Goal: Transaction & Acquisition: Purchase product/service

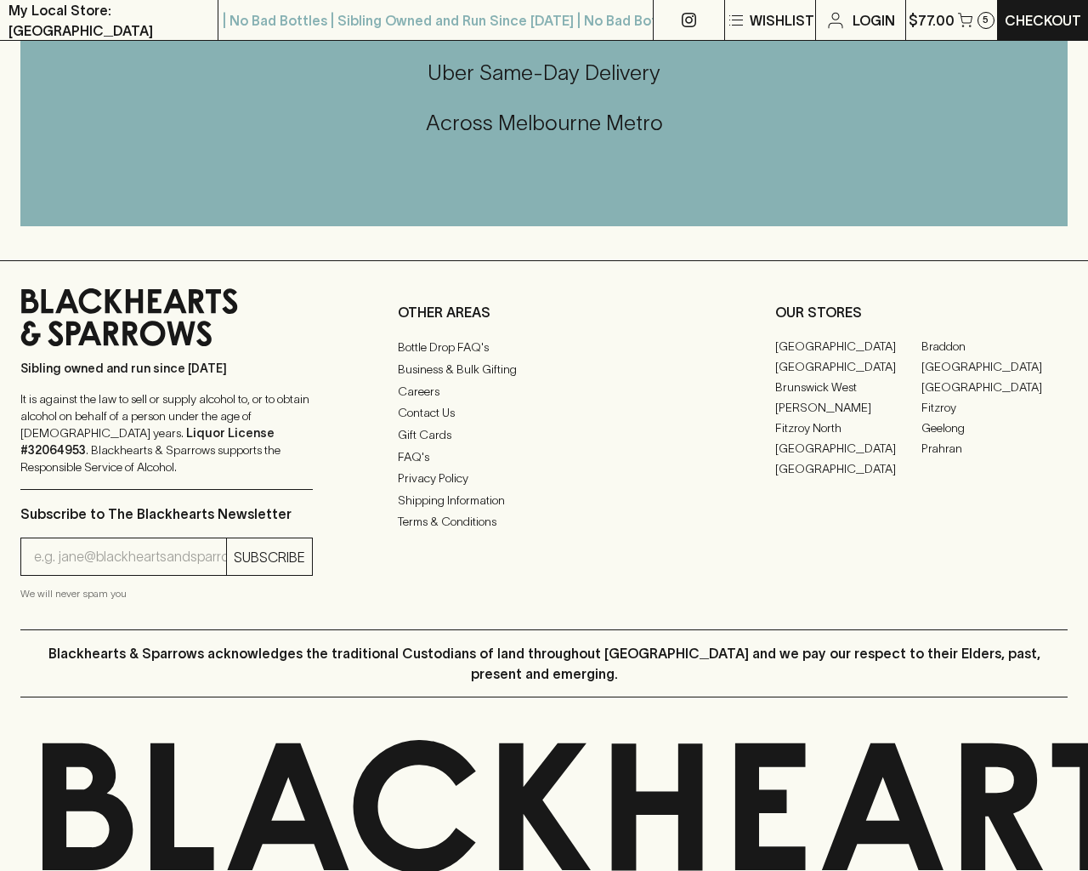
scroll to position [2290, 0]
type input "[EMAIL_ADDRESS]"
type input "1"
type input "e"
type input "Elderton E Series Chardonnay 2023"
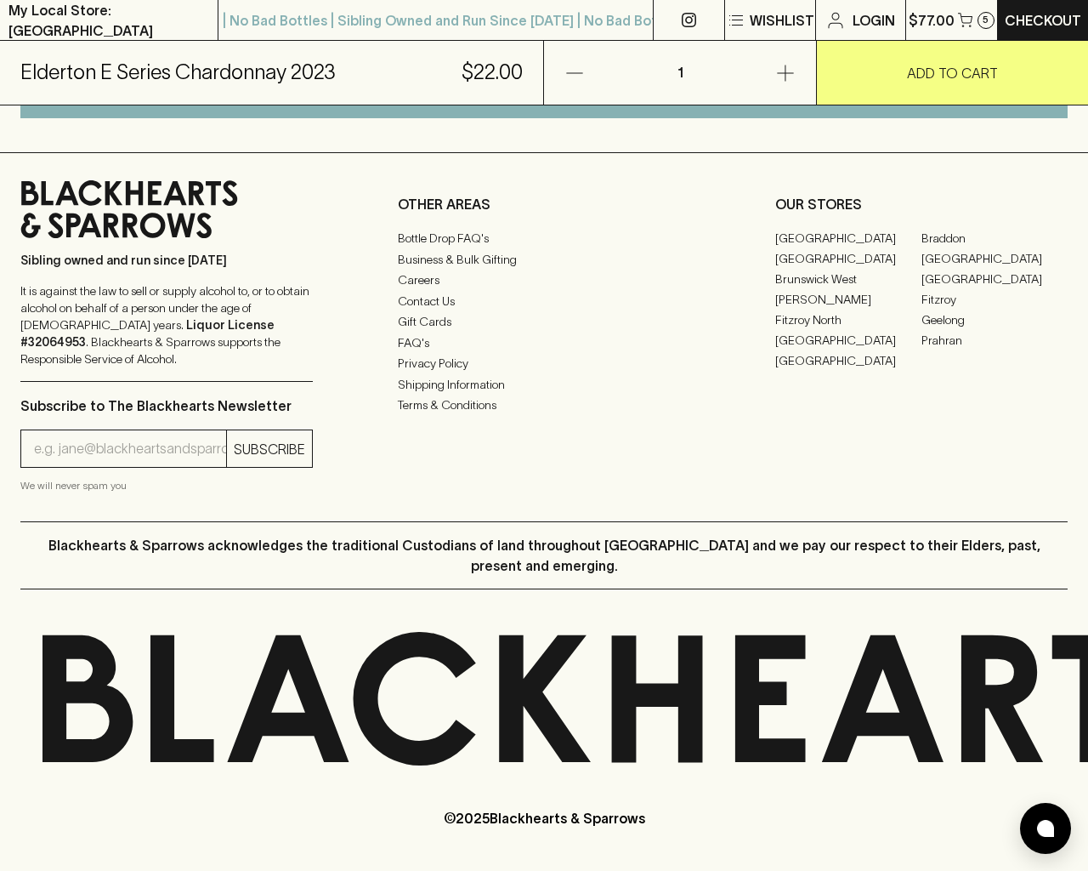
scroll to position [1026, 0]
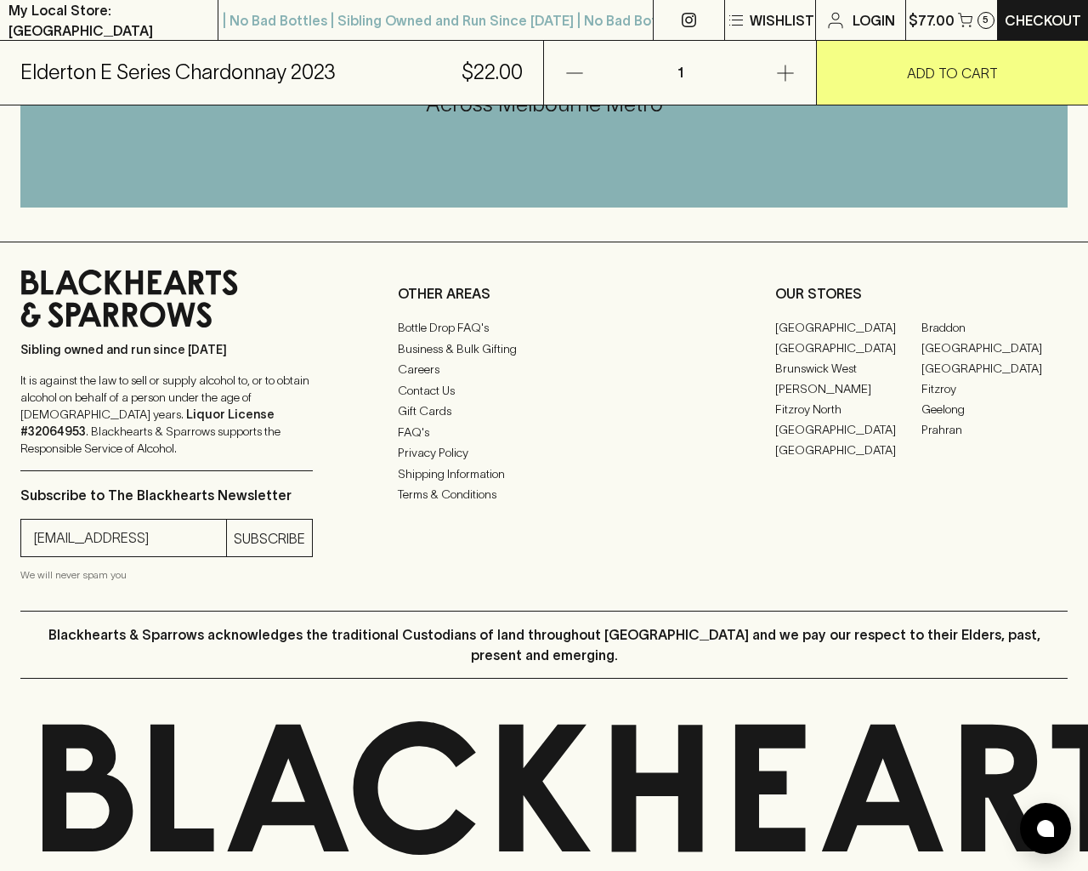
type input "[EMAIL_ADDRESS]"
type input "e"
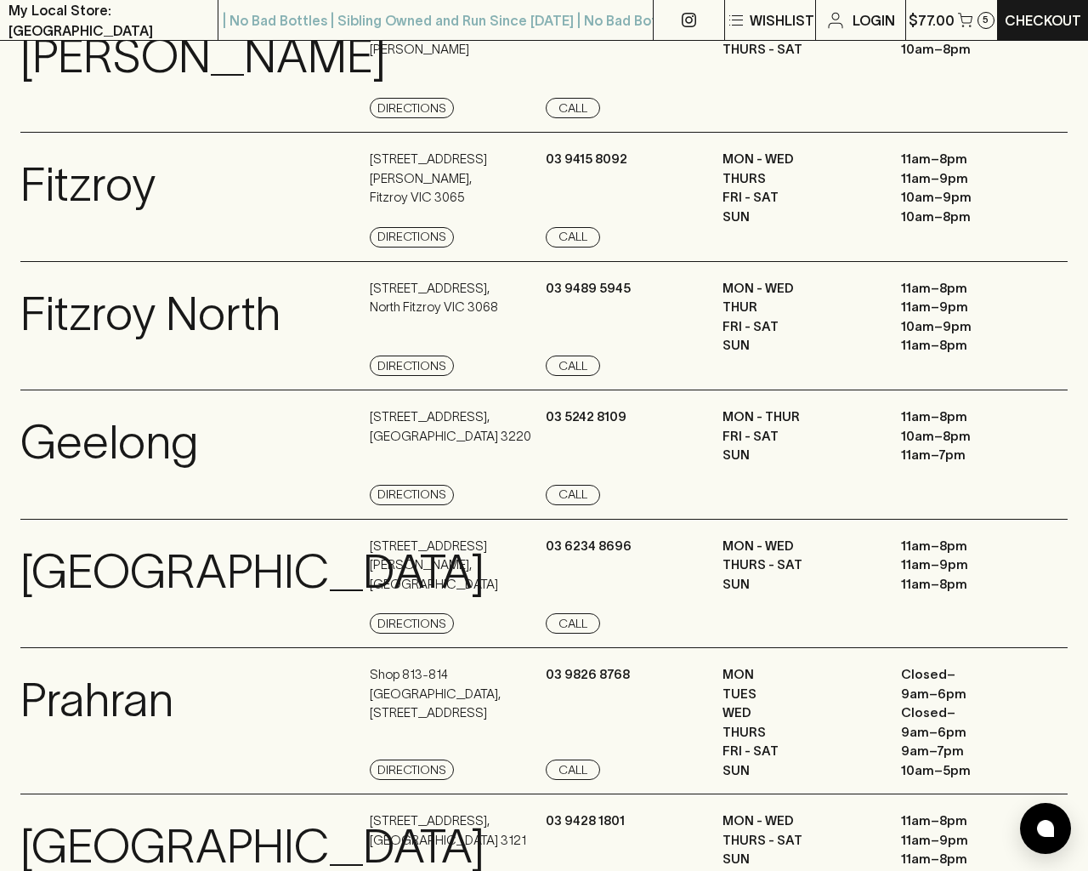
scroll to position [2283, 0]
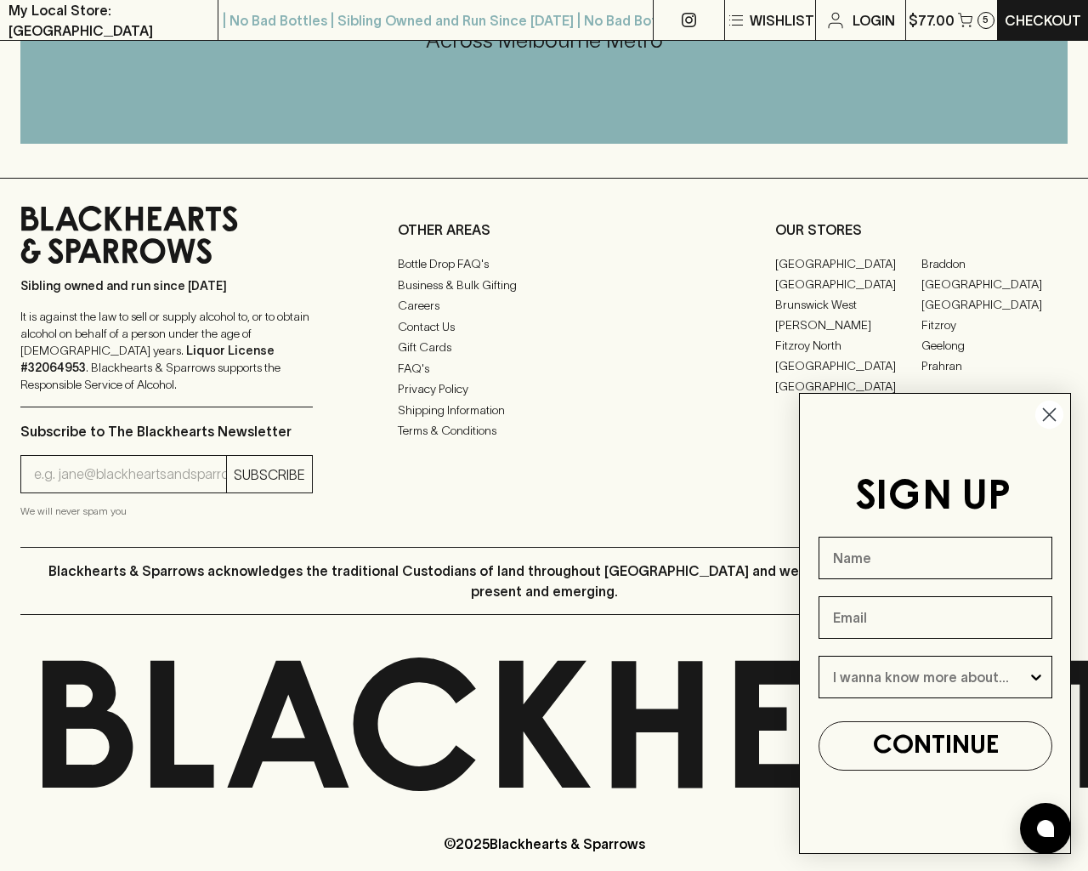
type input "e"
type input "[EMAIL_ADDRESS]"
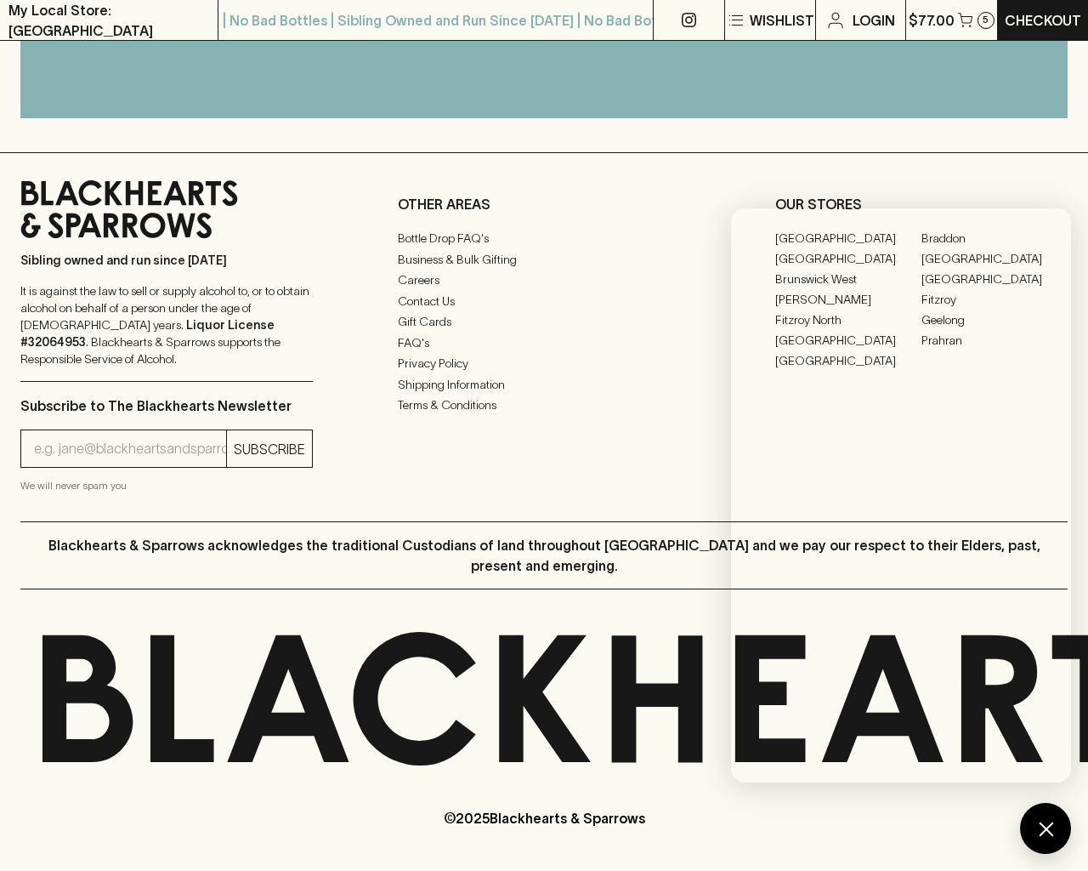
scroll to position [900, 0]
